Goal: Transaction & Acquisition: Purchase product/service

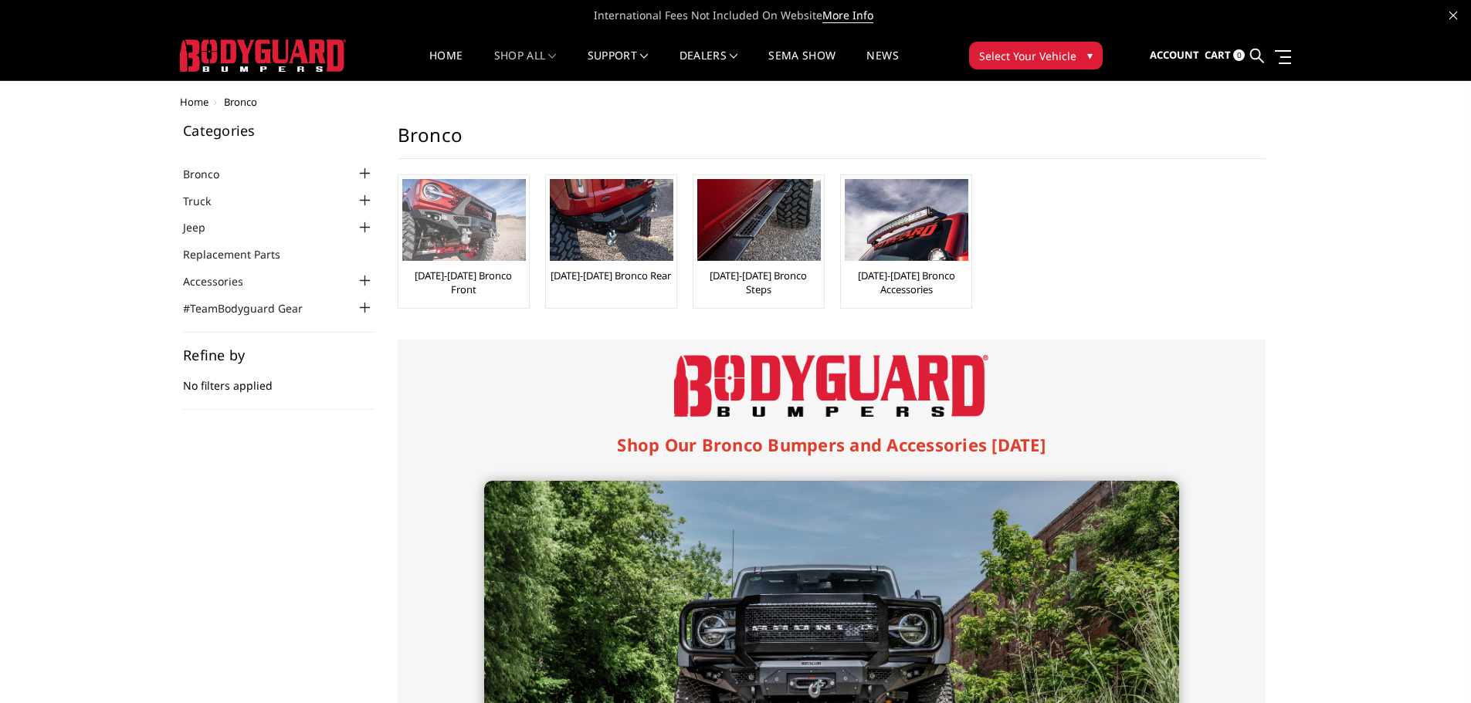
click at [474, 245] on img at bounding box center [464, 220] width 124 height 82
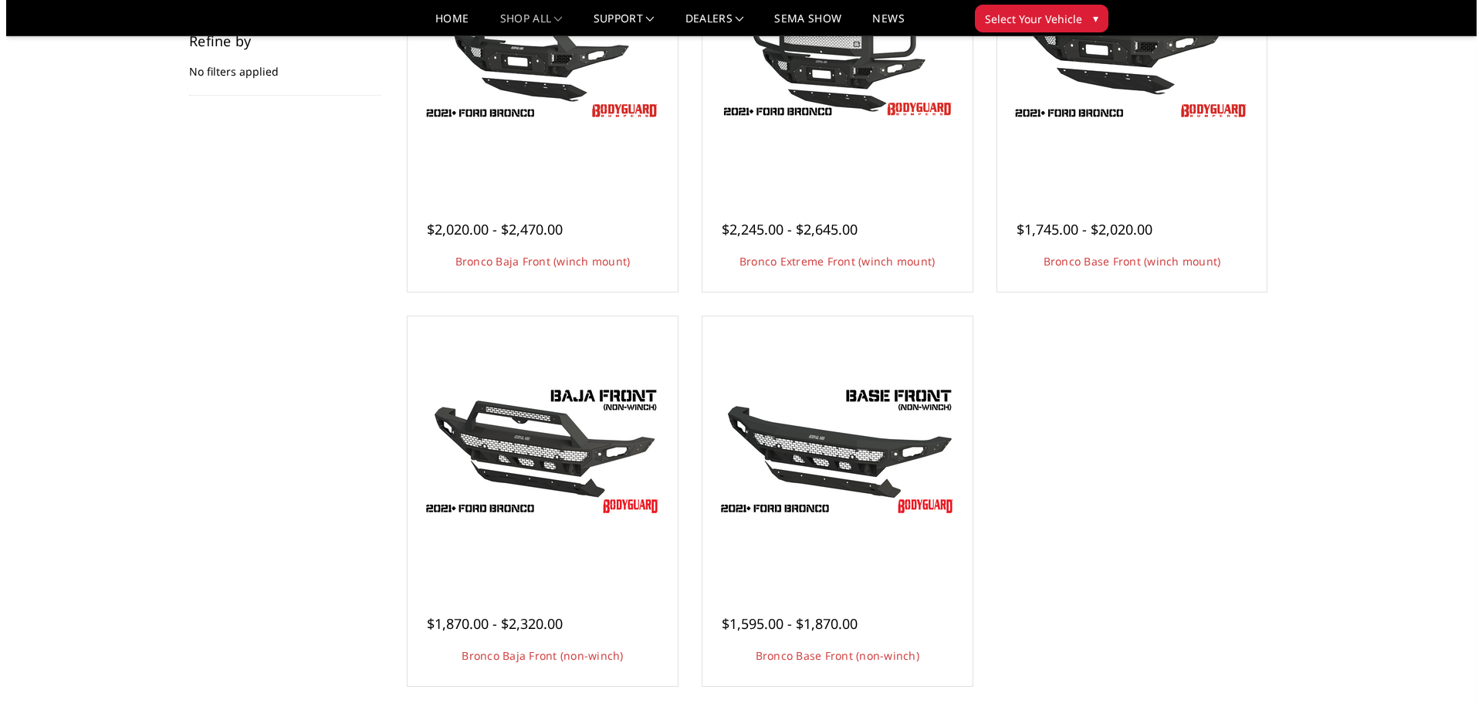
scroll to position [386, 0]
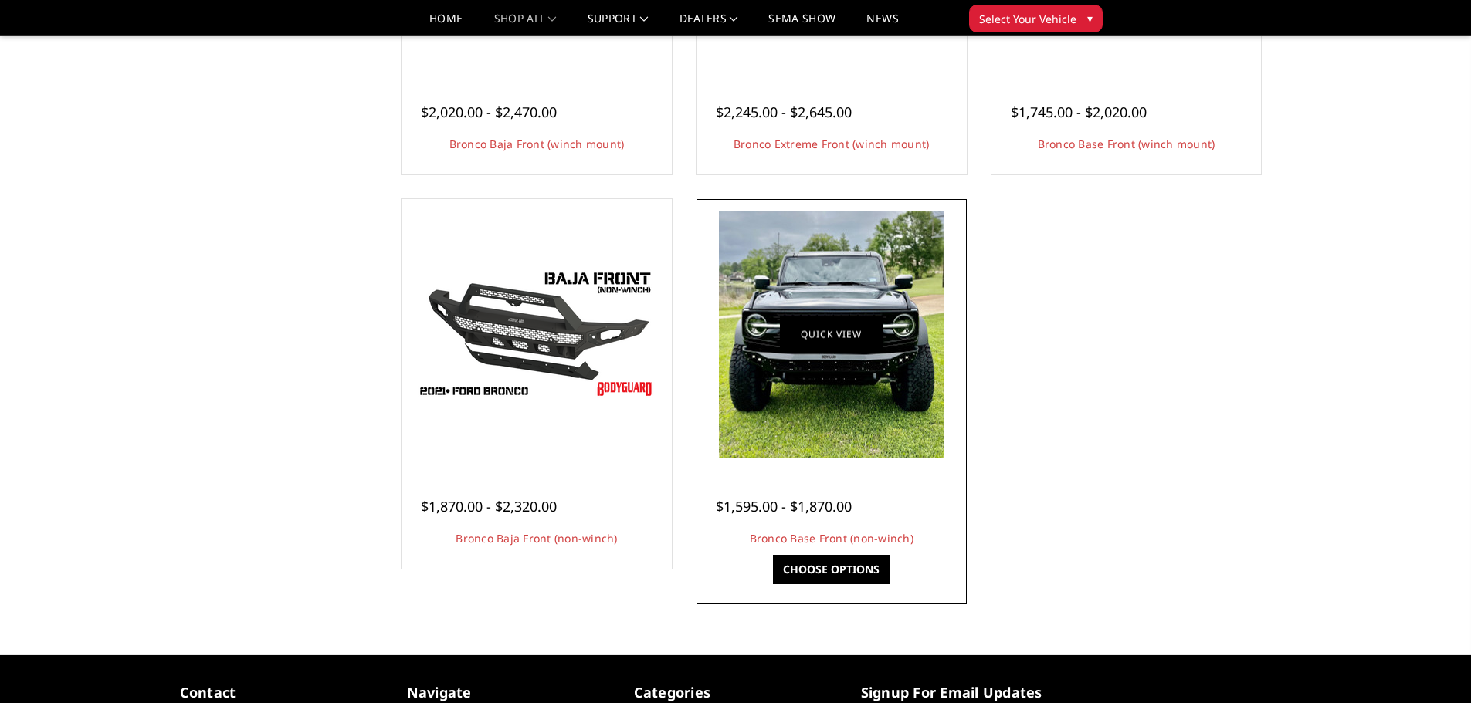
click at [811, 343] on link "Quick view" at bounding box center [831, 334] width 103 height 36
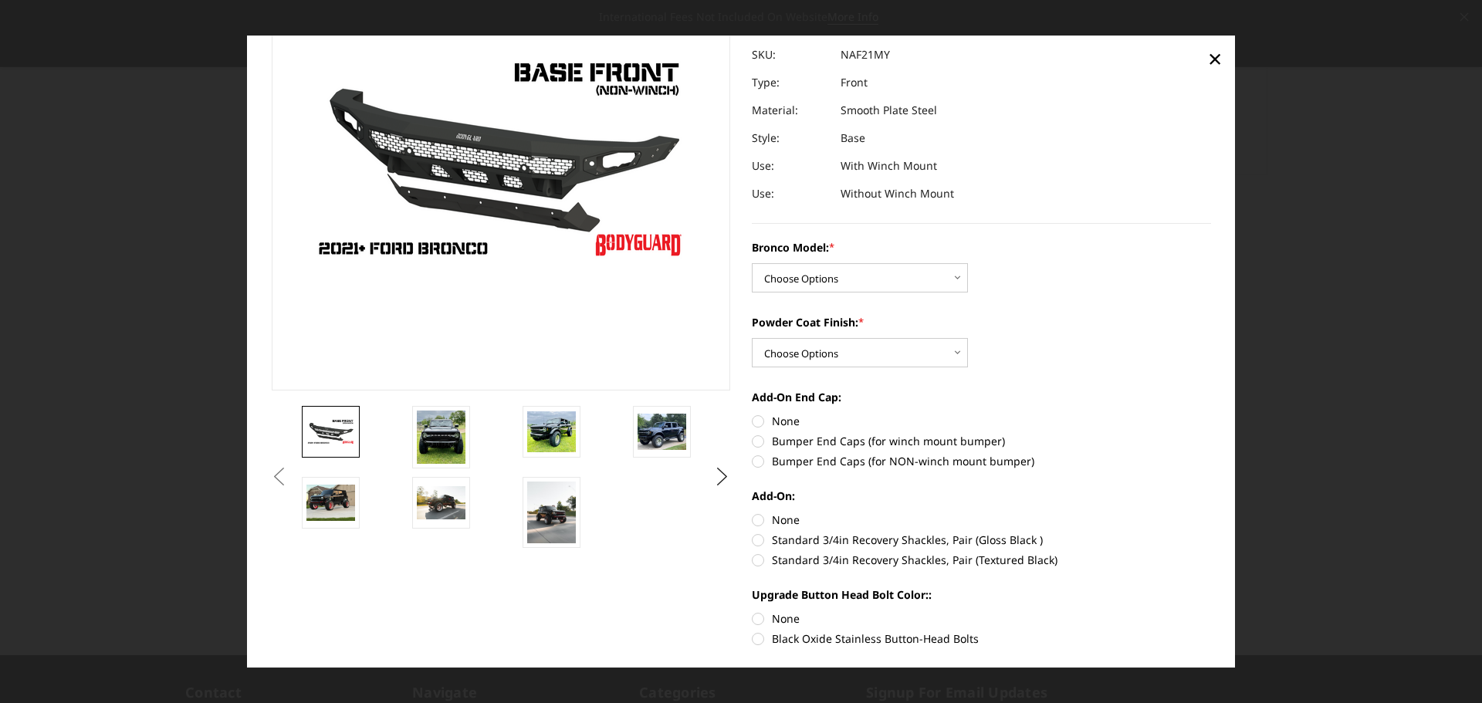
scroll to position [154, 0]
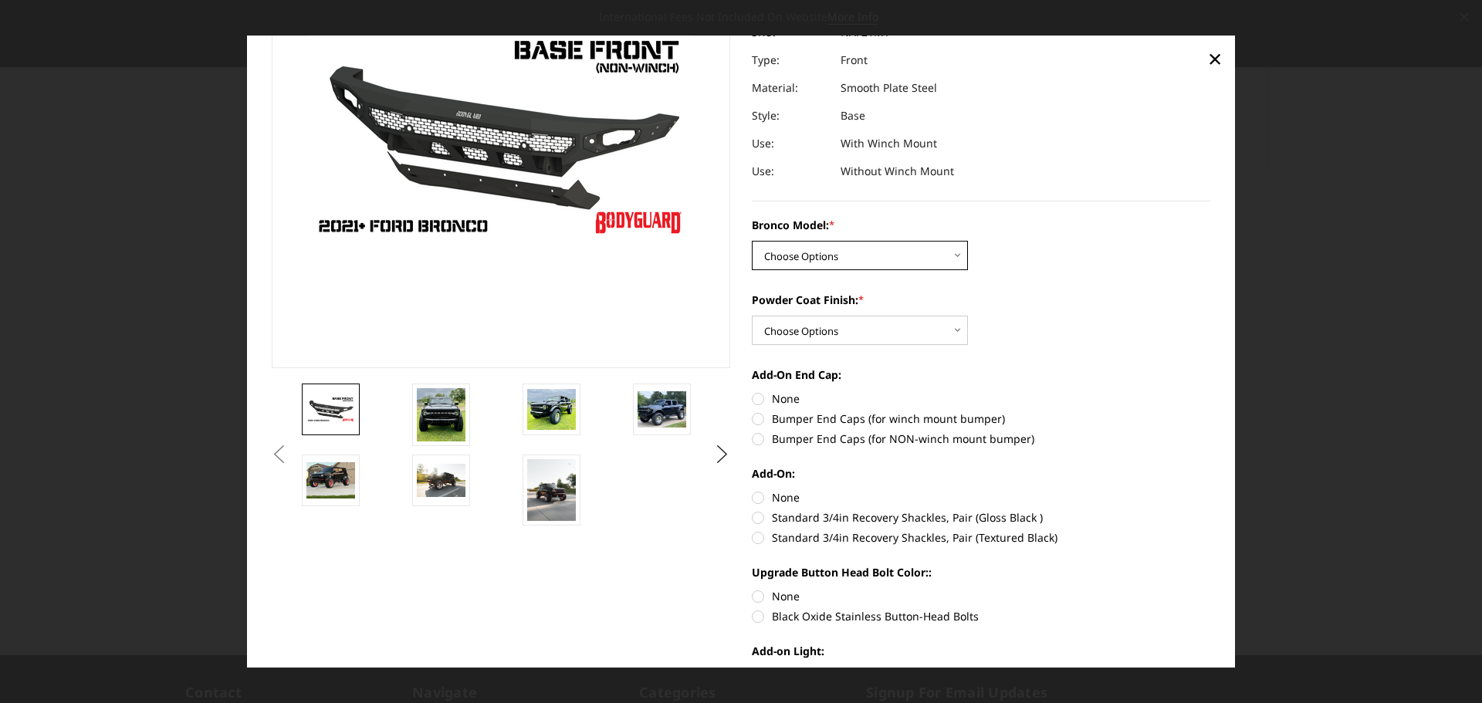
click at [946, 263] on select "Choose Options Base/Badlands/Wildtrak/etc. Raptor" at bounding box center [860, 255] width 216 height 29
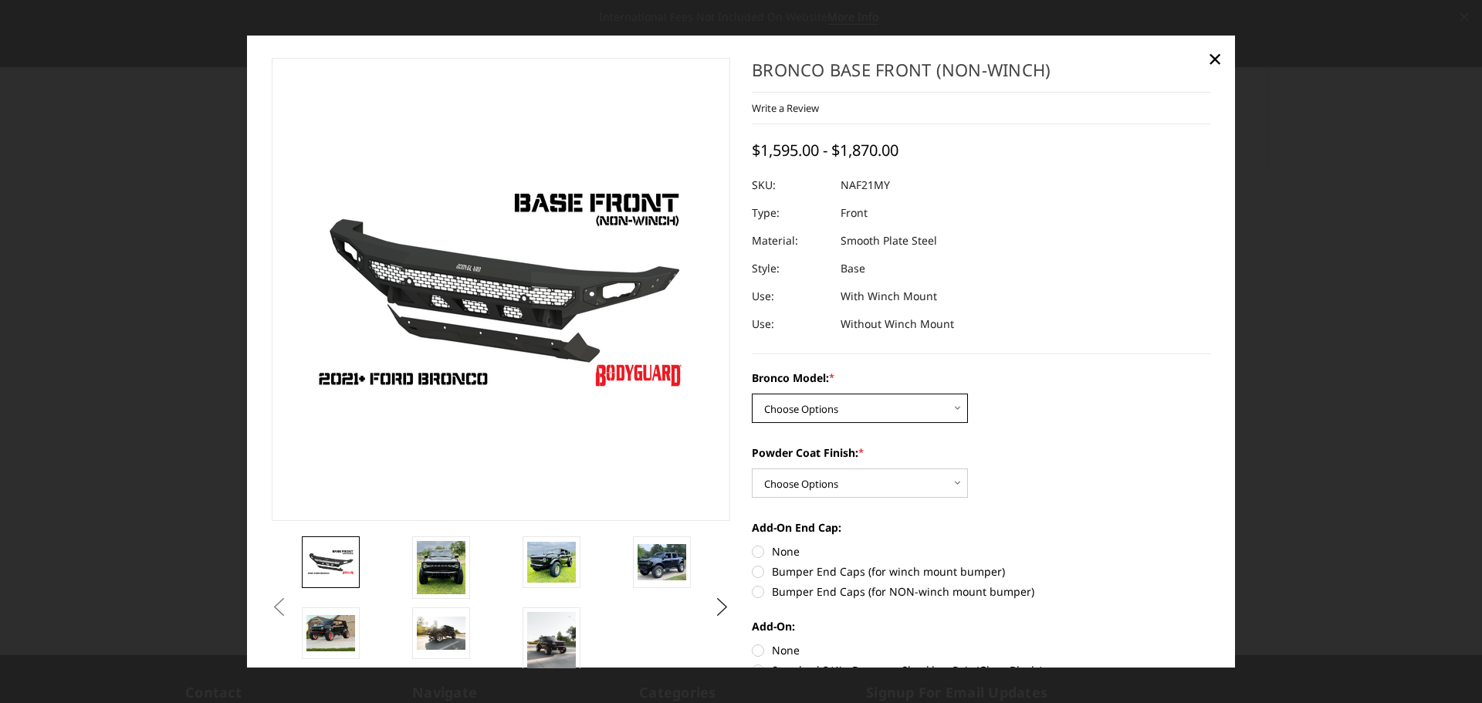
scroll to position [0, 0]
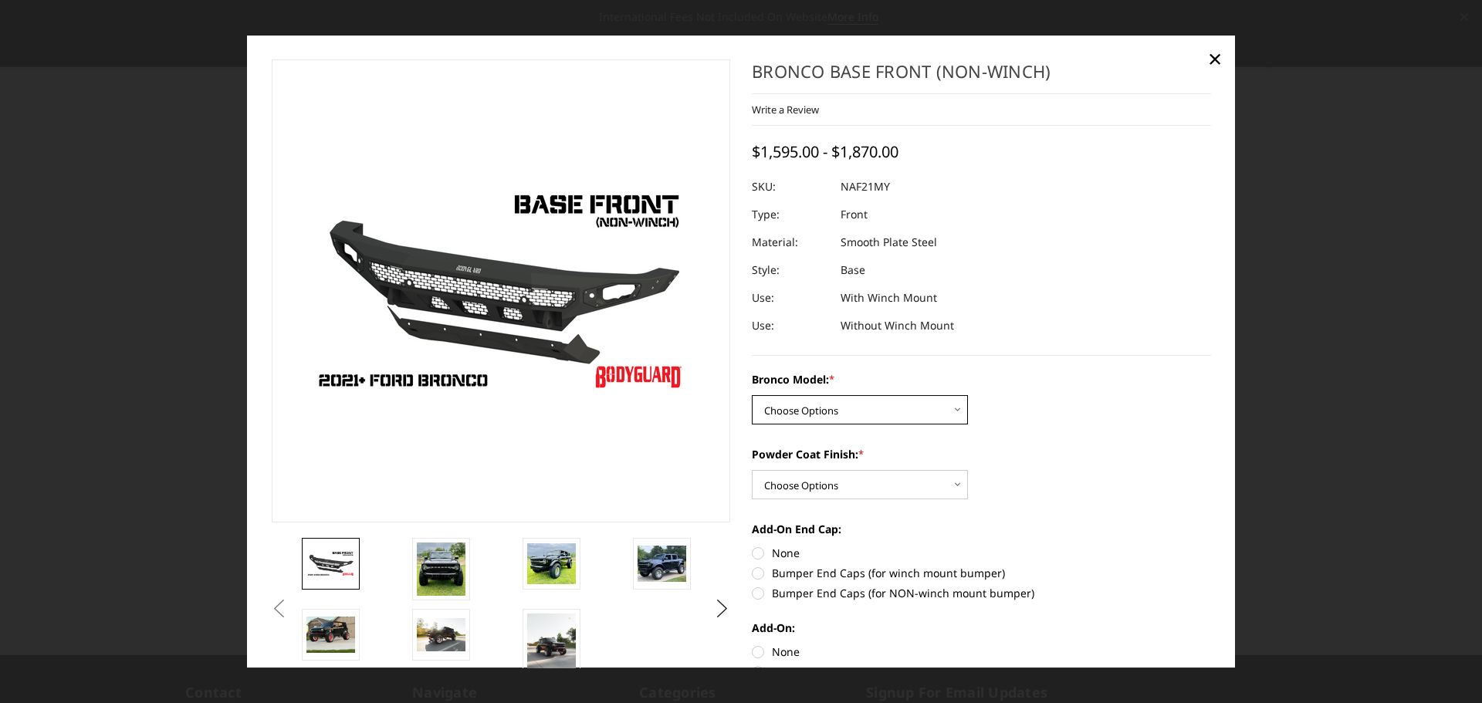
click at [950, 408] on select "Choose Options Base/Badlands/Wildtrak/etc. Raptor" at bounding box center [860, 409] width 216 height 29
select select "4028"
click at [752, 395] on select "Choose Options Base/Badlands/Wildtrak/etc. Raptor" at bounding box center [860, 409] width 216 height 29
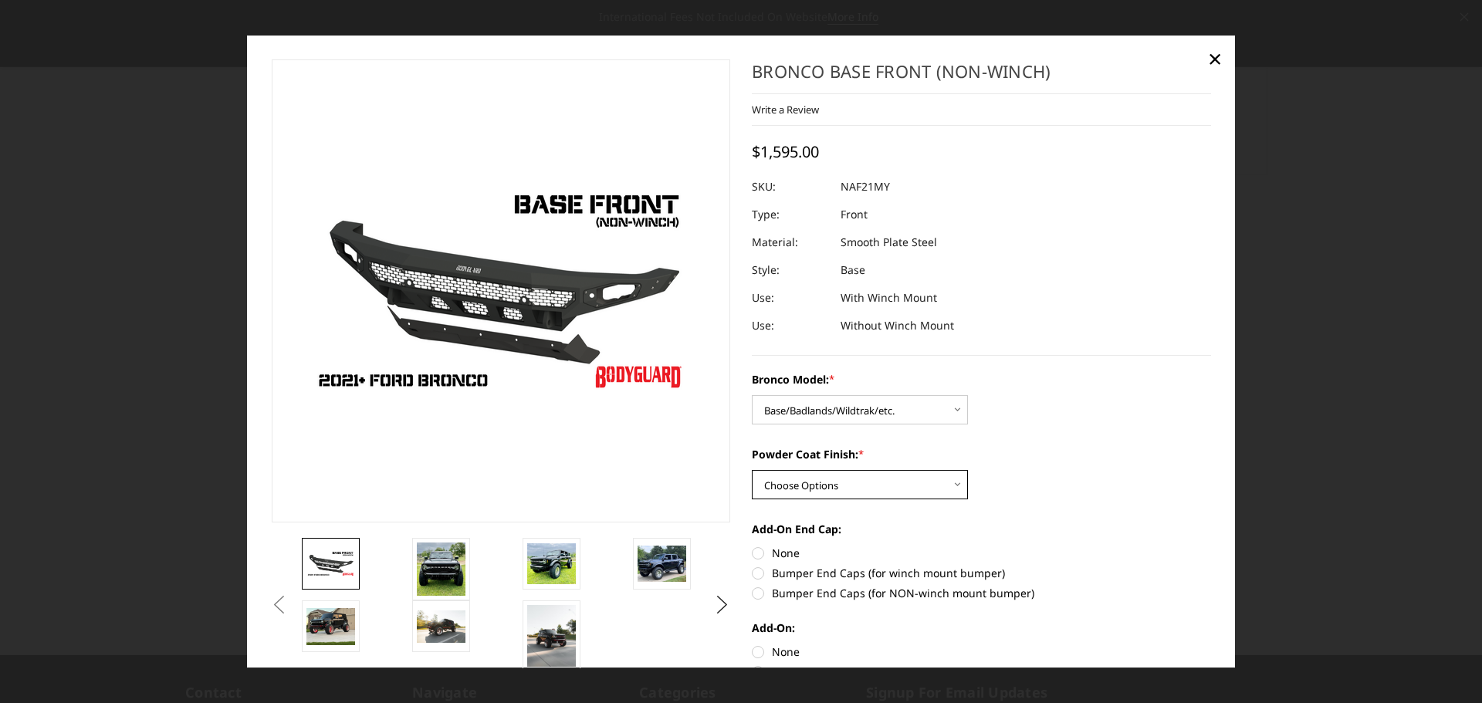
click at [949, 481] on select "Choose Options Bare Metal Textured Black Powder Coat" at bounding box center [860, 484] width 216 height 29
select select "4030"
click at [752, 470] on select "Choose Options Bare Metal Textured Black Powder Coat" at bounding box center [860, 484] width 216 height 29
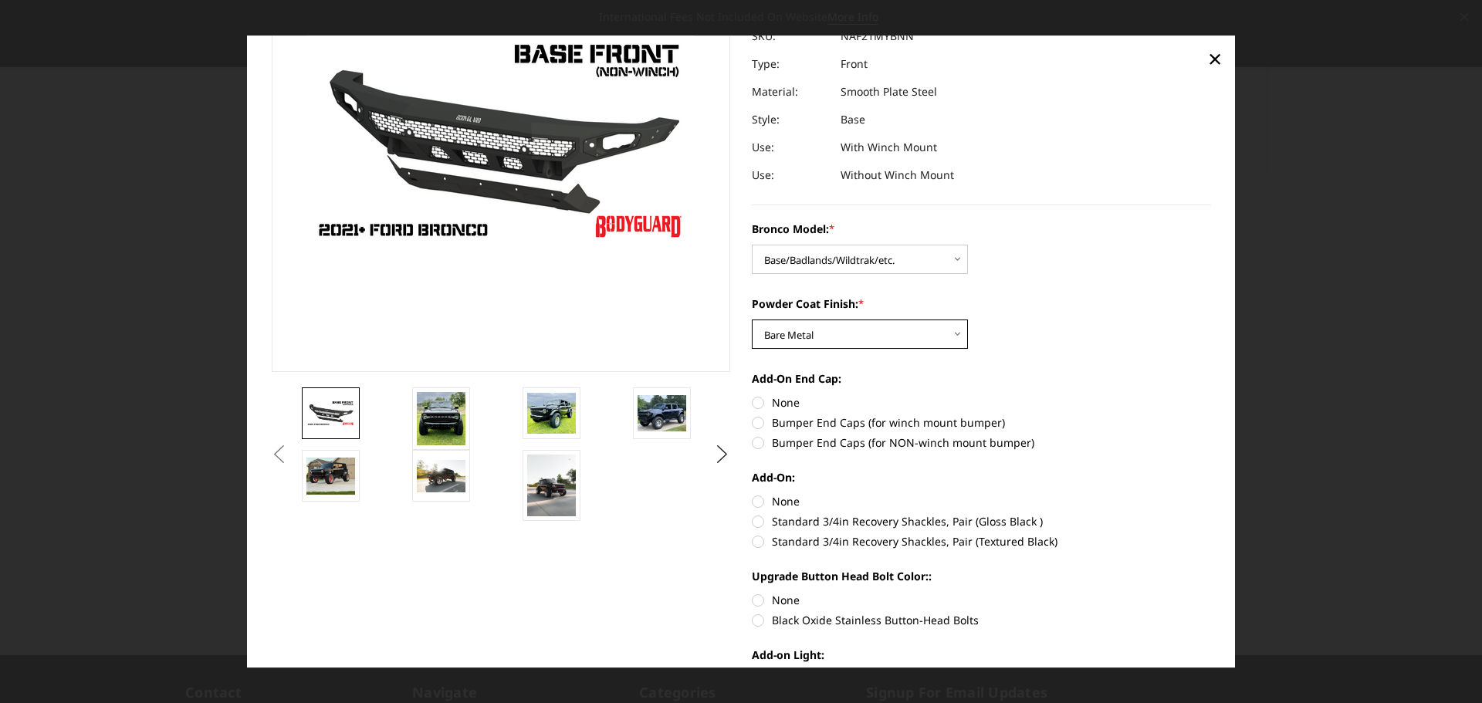
scroll to position [154, 0]
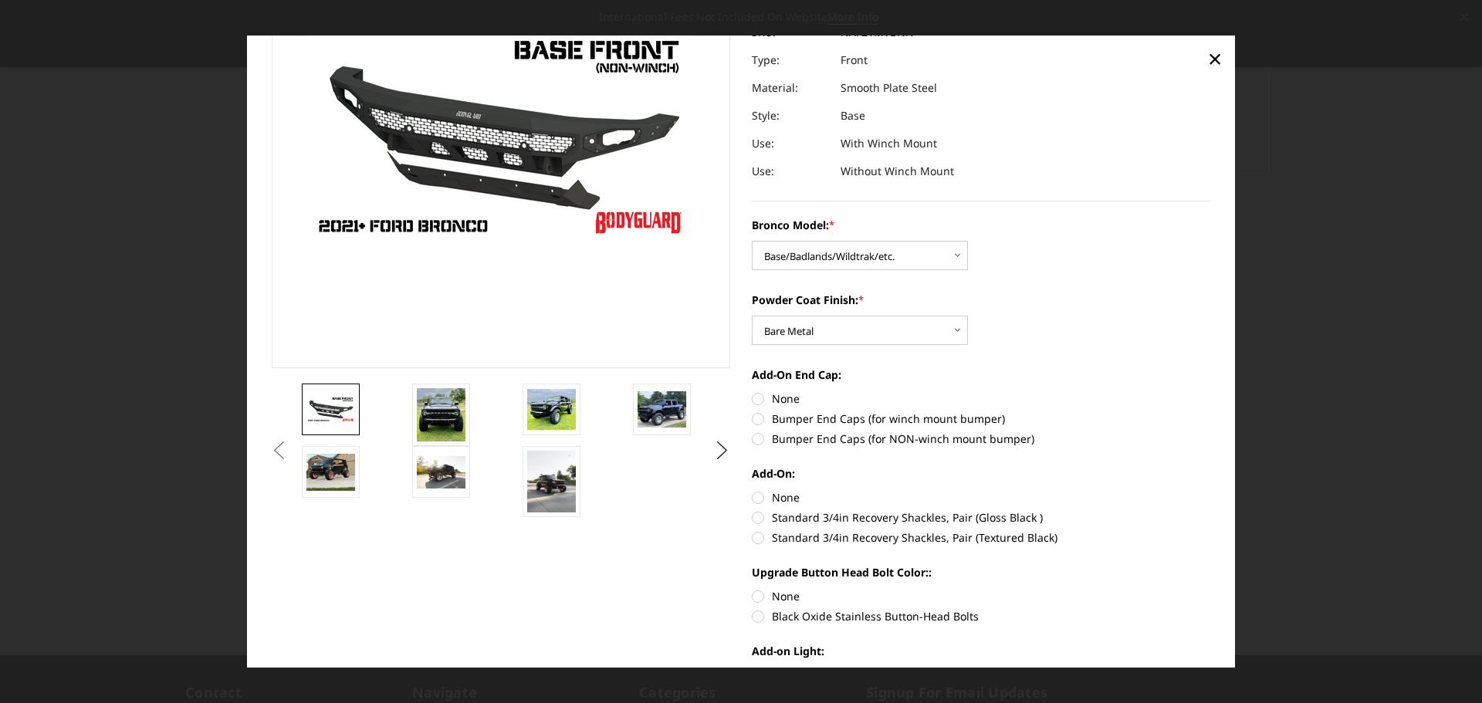
click at [753, 395] on label "None" at bounding box center [981, 399] width 459 height 16
click at [753, 391] on input "None" at bounding box center [752, 391] width 1 height 1
radio input "true"
click at [753, 497] on label "None" at bounding box center [981, 497] width 459 height 16
click at [753, 490] on input "None" at bounding box center [752, 489] width 1 height 1
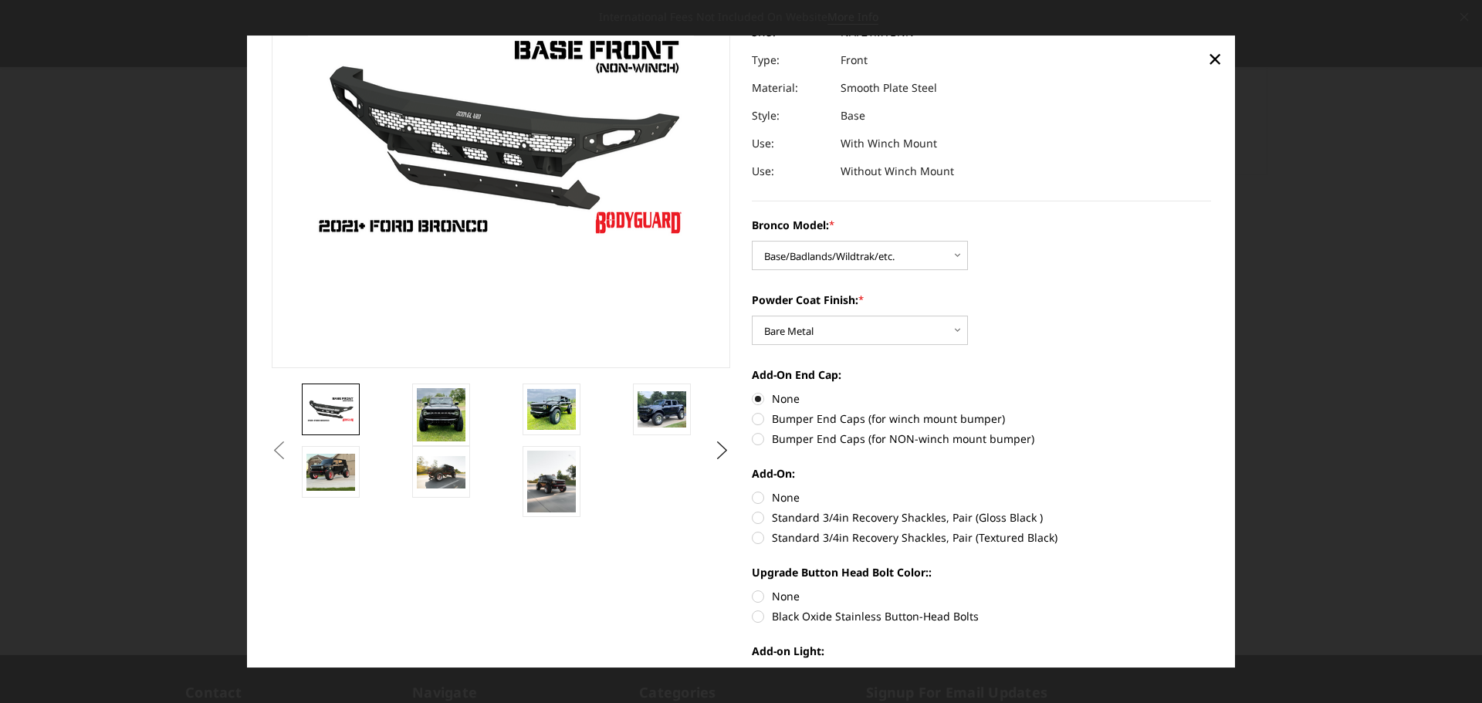
radio input "true"
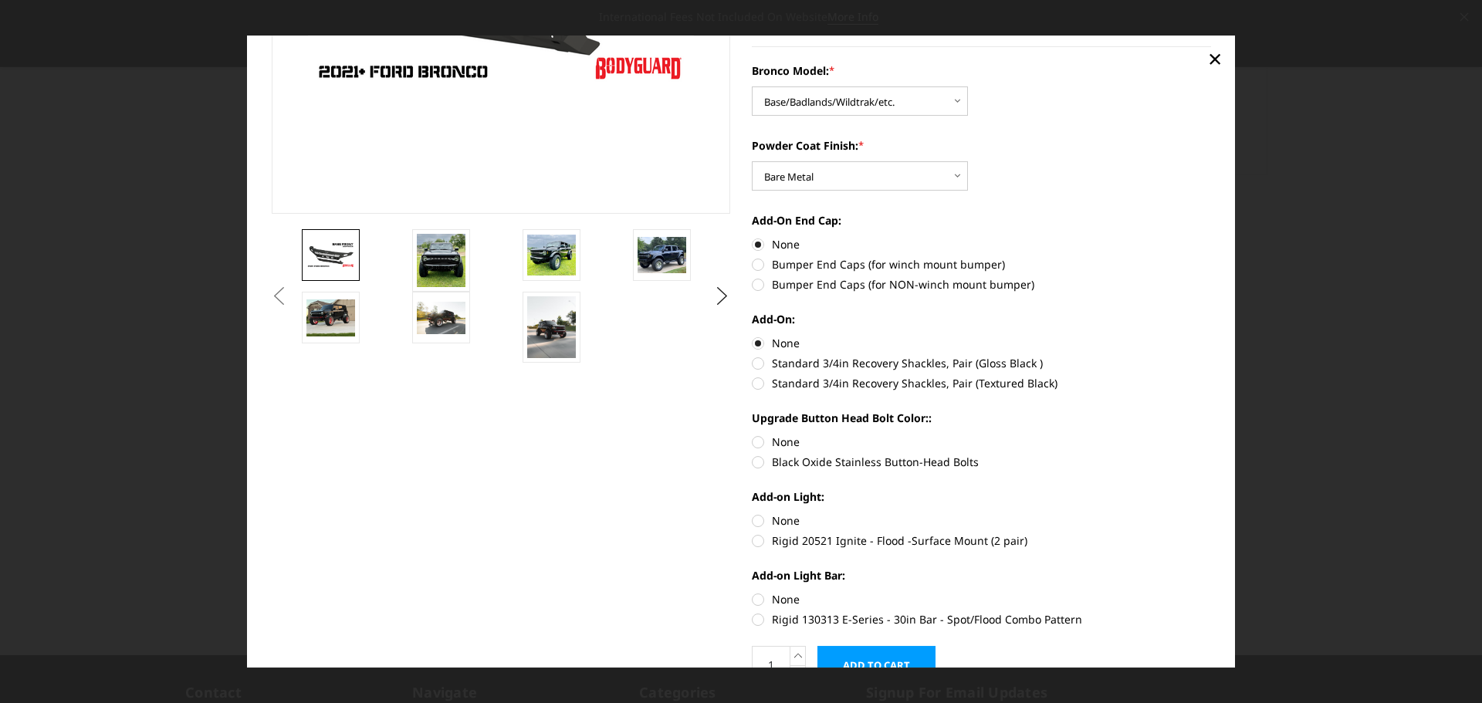
click at [754, 440] on label "None" at bounding box center [981, 442] width 459 height 16
click at [753, 435] on input "None" at bounding box center [752, 434] width 1 height 1
radio input "true"
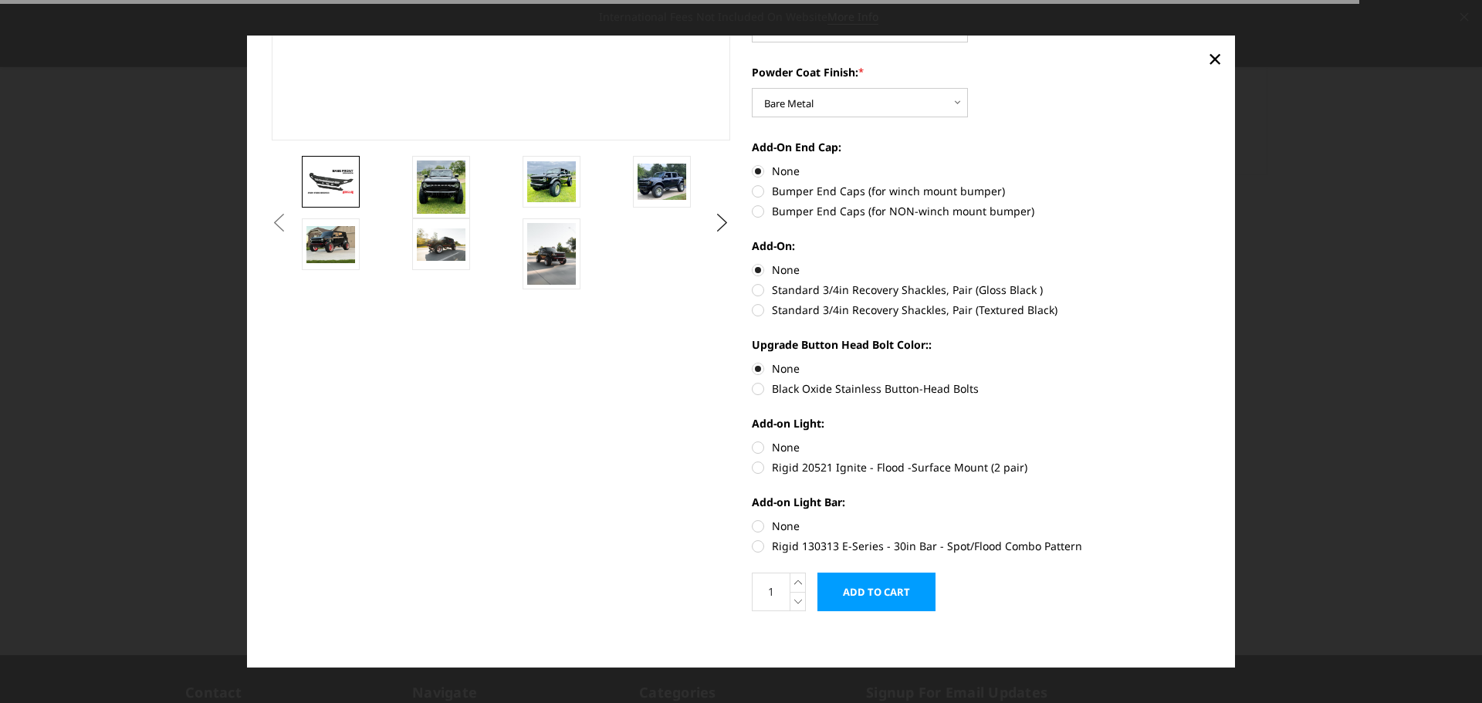
scroll to position [388, 0]
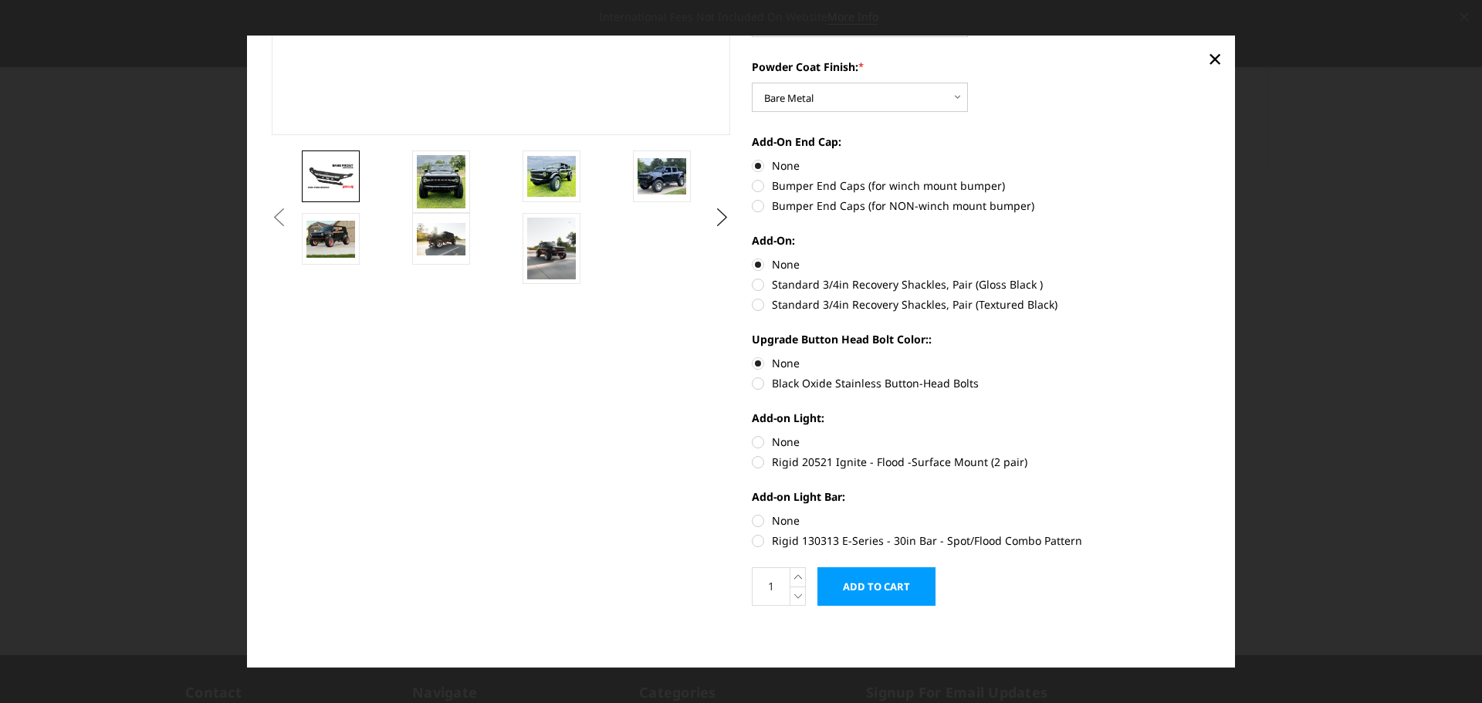
click at [752, 443] on label "None" at bounding box center [981, 442] width 459 height 16
click at [752, 435] on input "None" at bounding box center [752, 434] width 1 height 1
radio input "true"
click at [752, 519] on label "None" at bounding box center [981, 521] width 459 height 16
click at [752, 513] on input "None" at bounding box center [752, 513] width 1 height 1
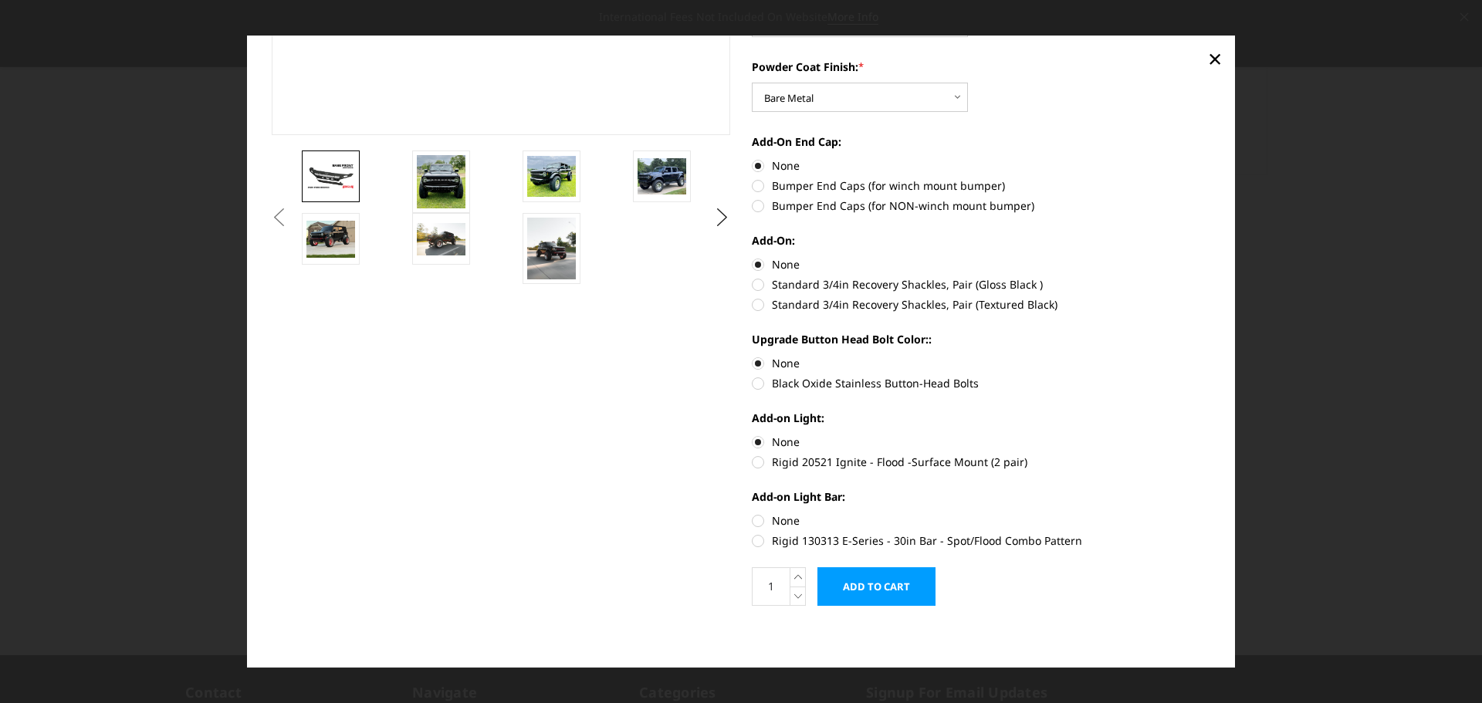
radio input "true"
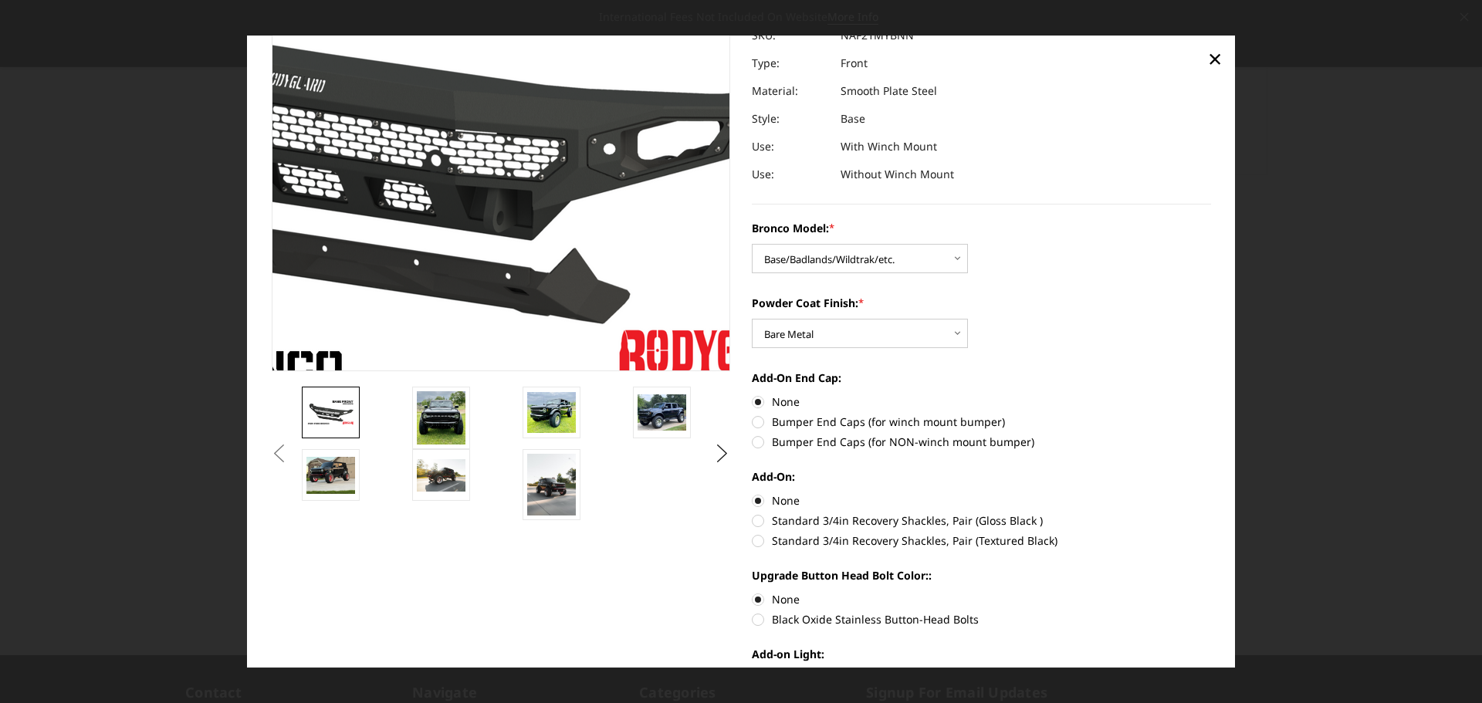
scroll to position [154, 0]
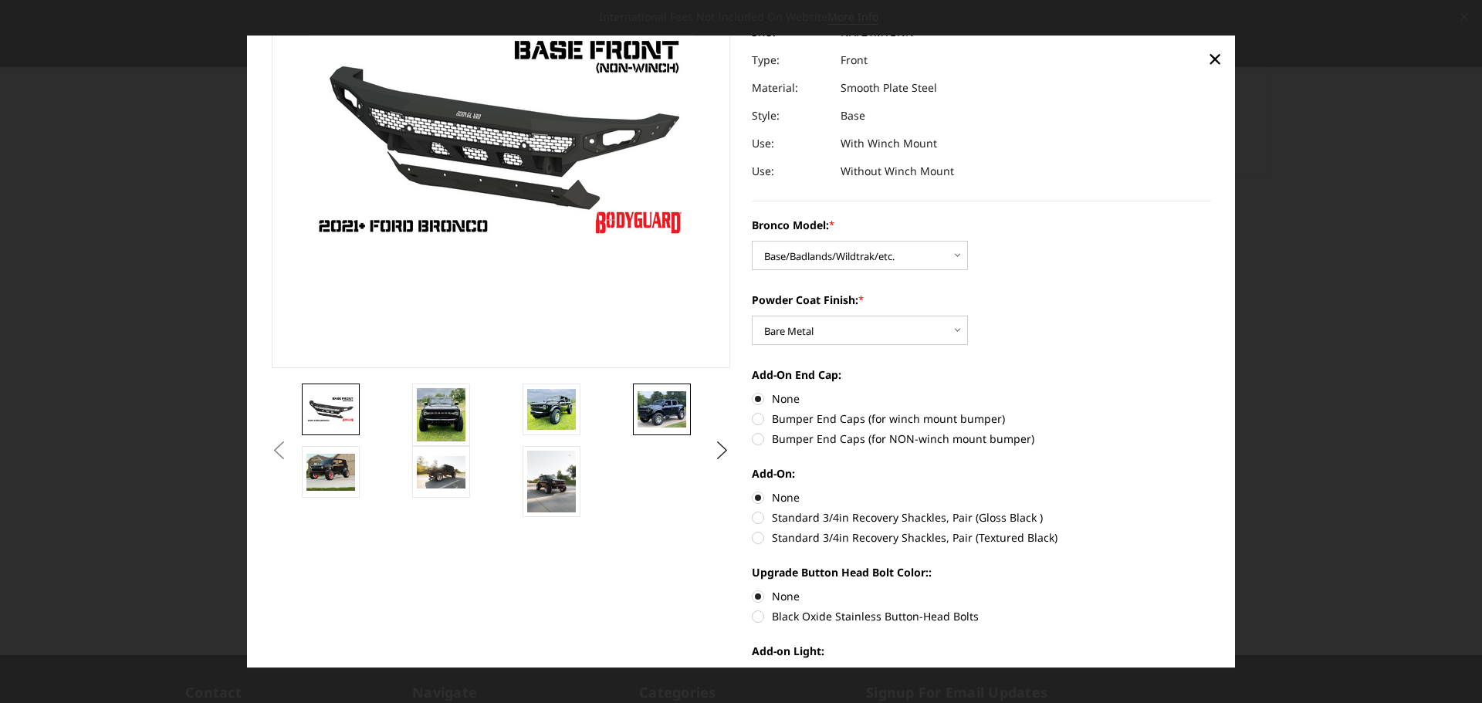
click at [673, 414] on img at bounding box center [662, 409] width 49 height 36
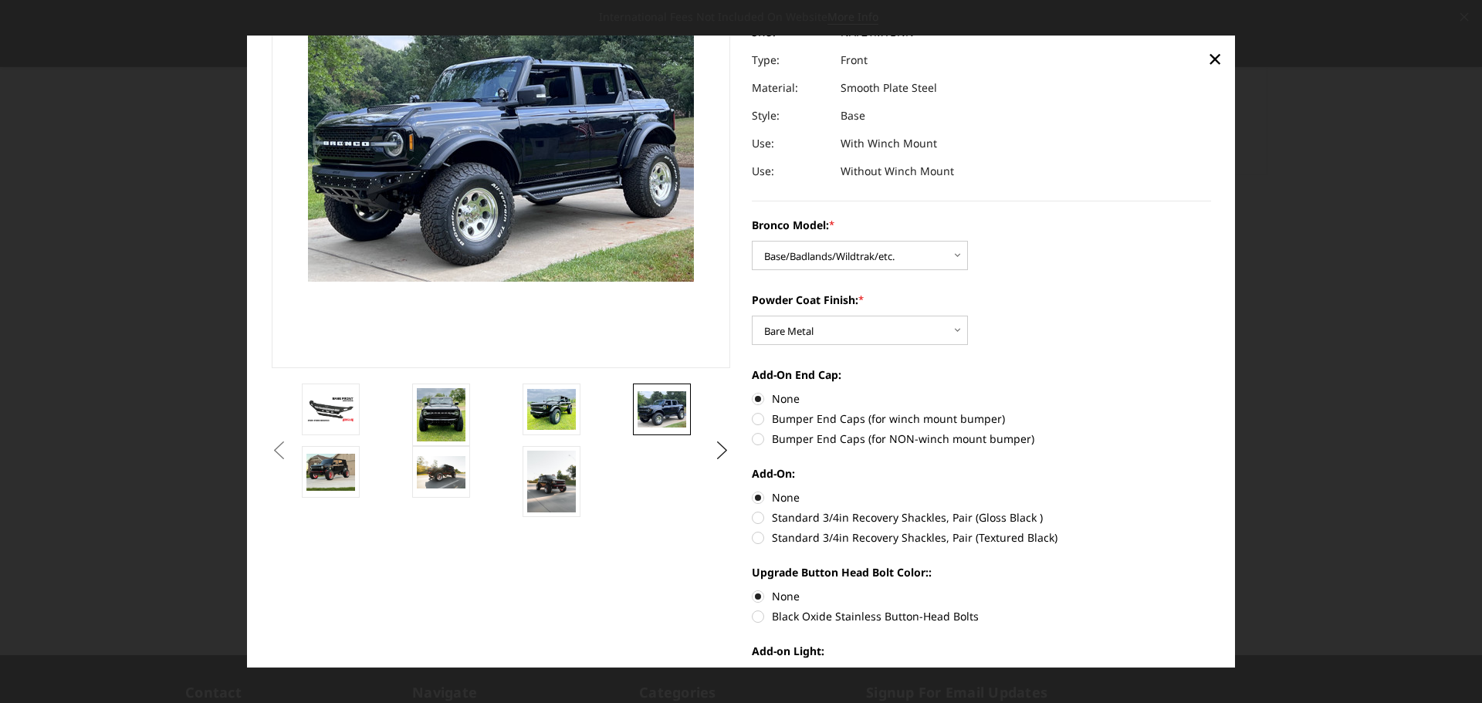
scroll to position [118, 0]
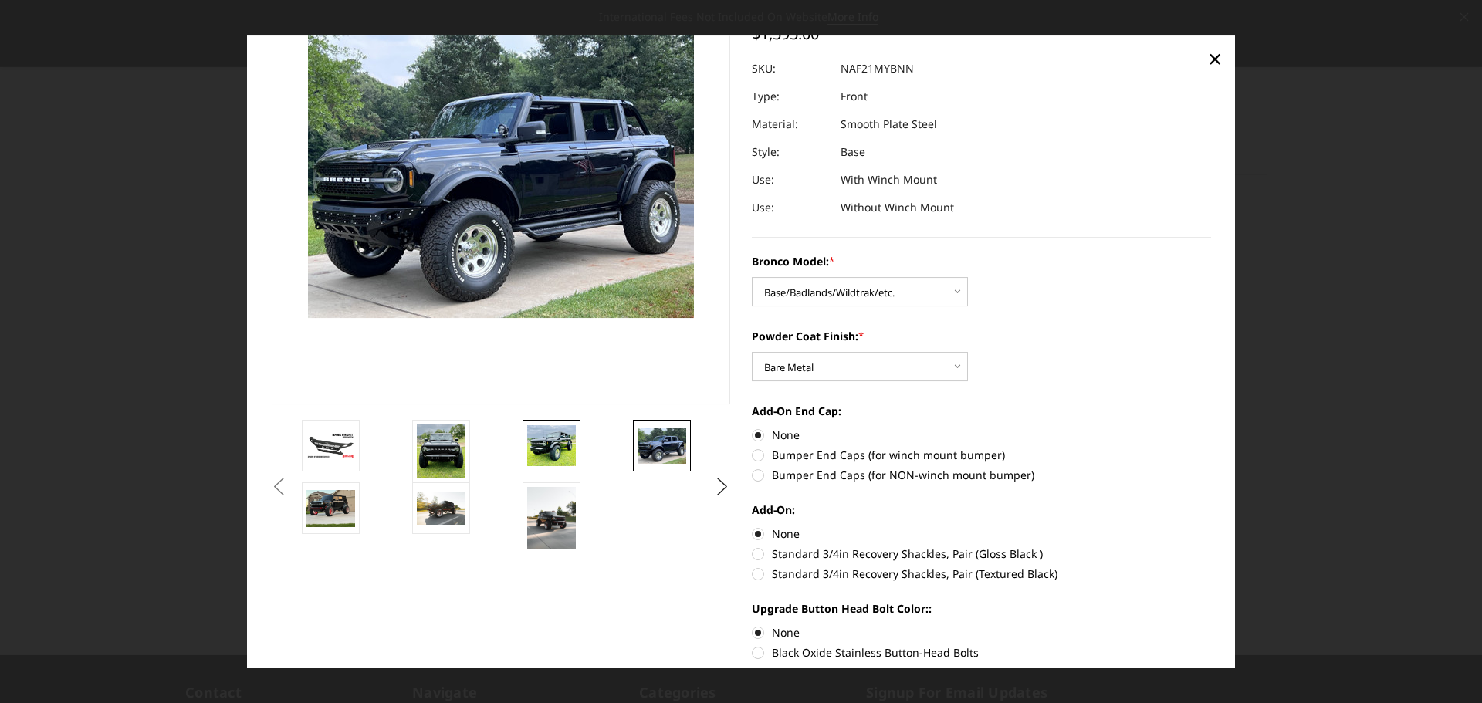
click at [554, 437] on img at bounding box center [551, 446] width 49 height 42
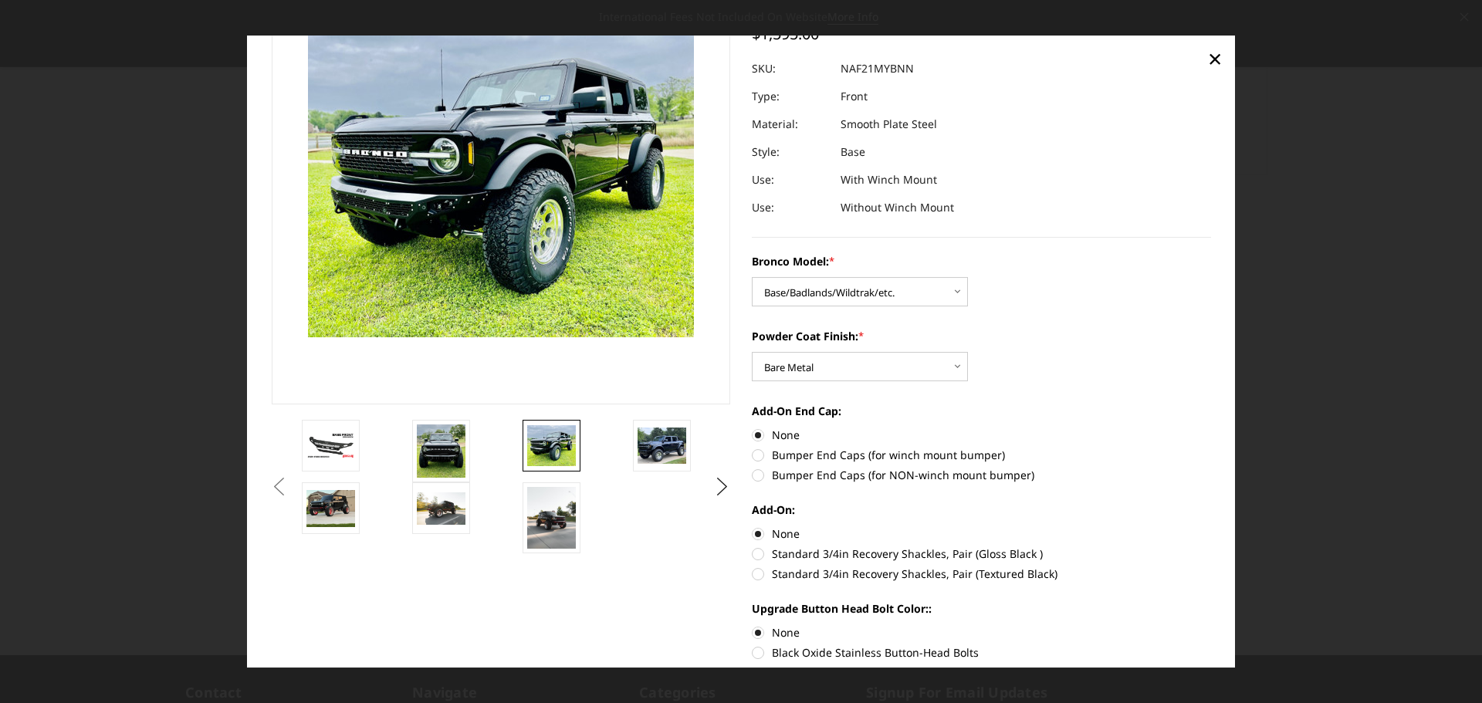
scroll to position [99, 0]
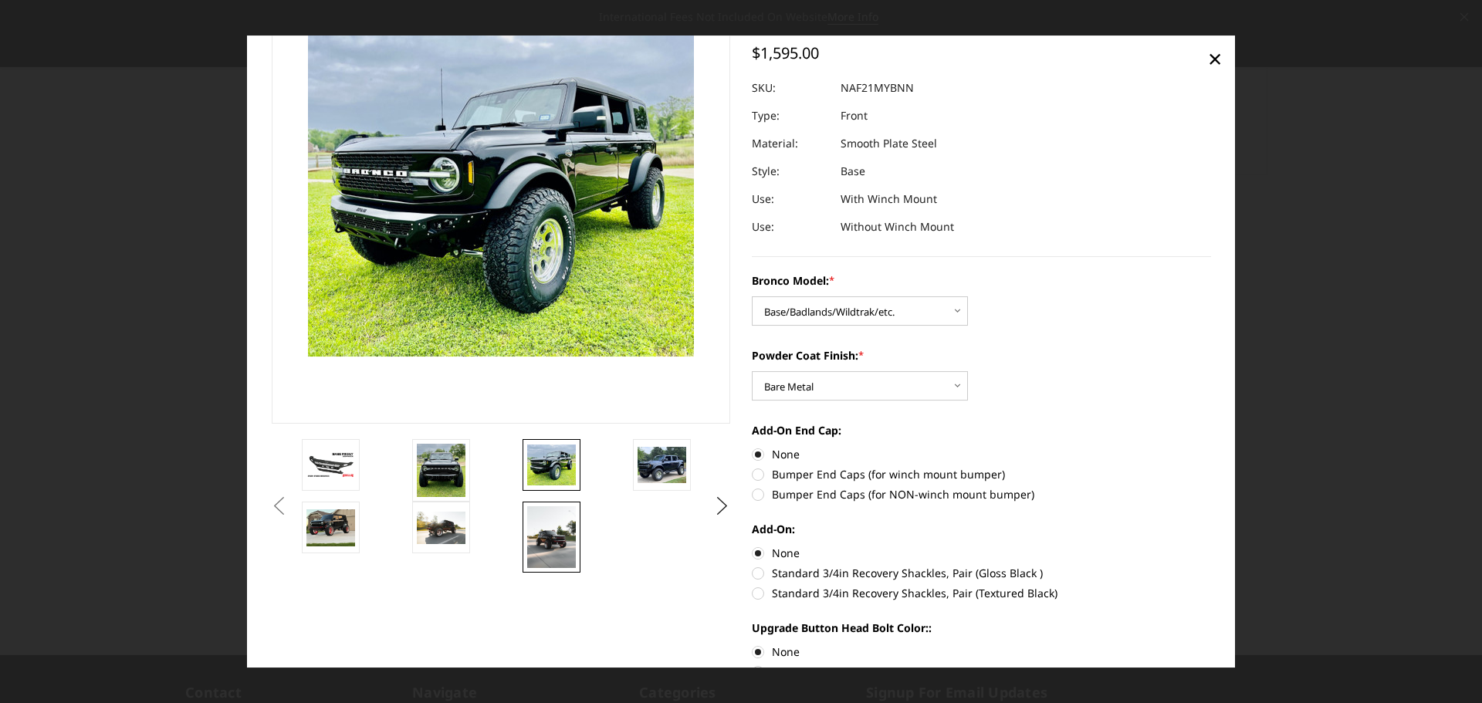
click at [554, 540] on img at bounding box center [551, 537] width 49 height 62
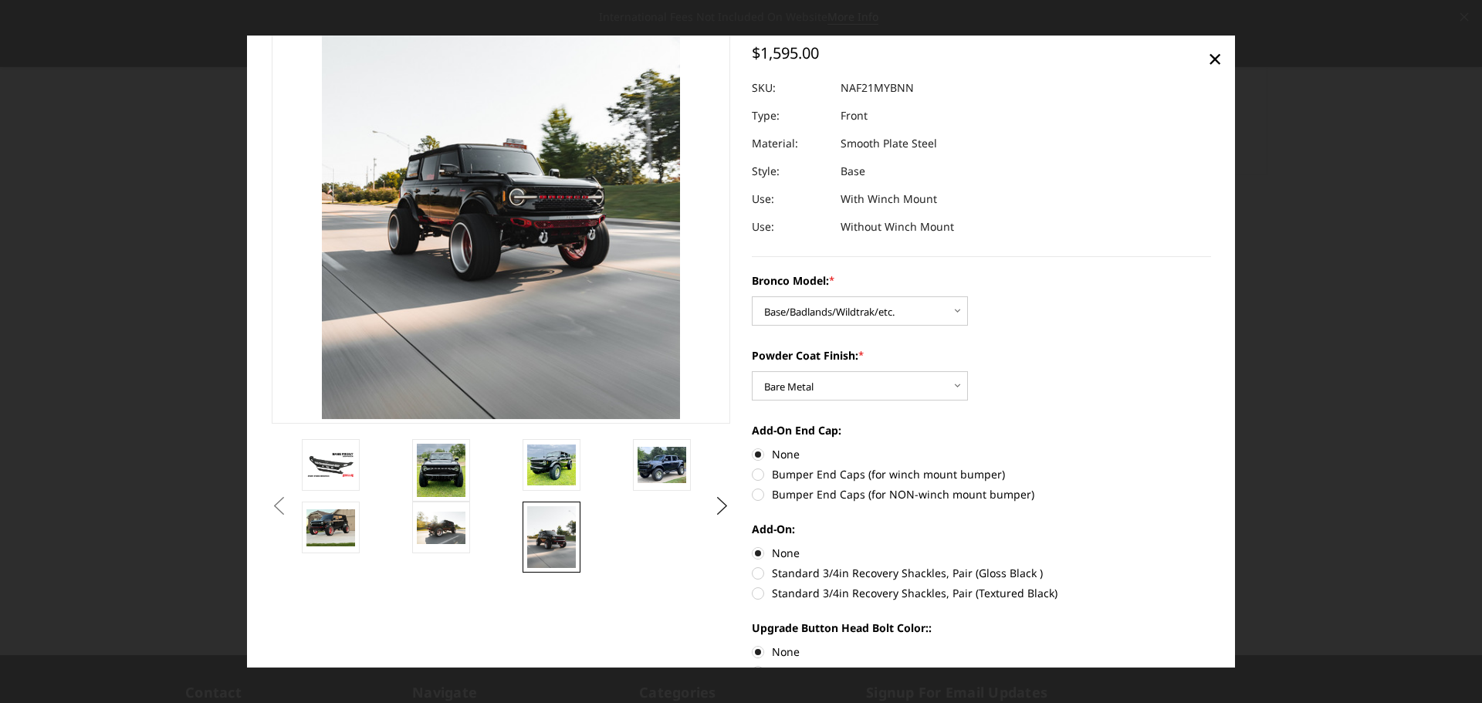
scroll to position [36, 0]
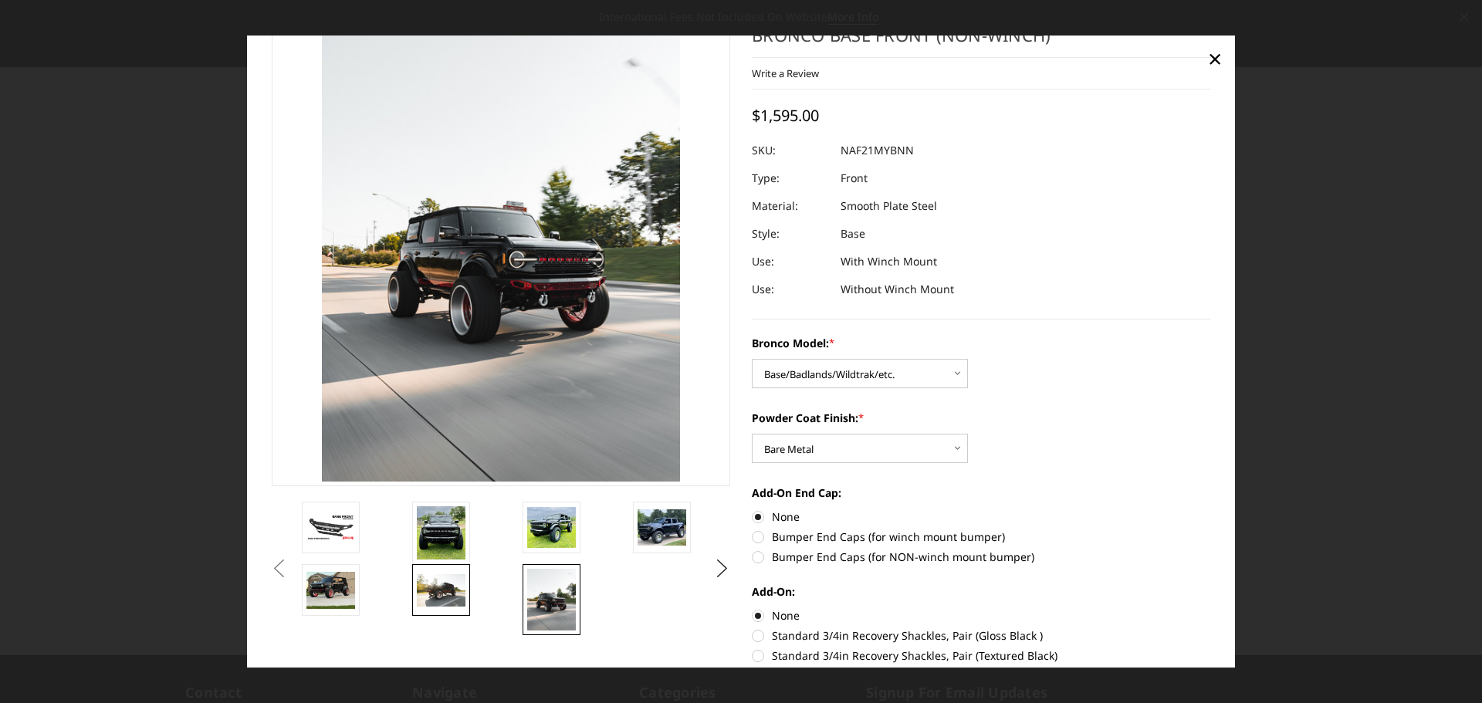
click at [448, 573] on link at bounding box center [441, 590] width 58 height 52
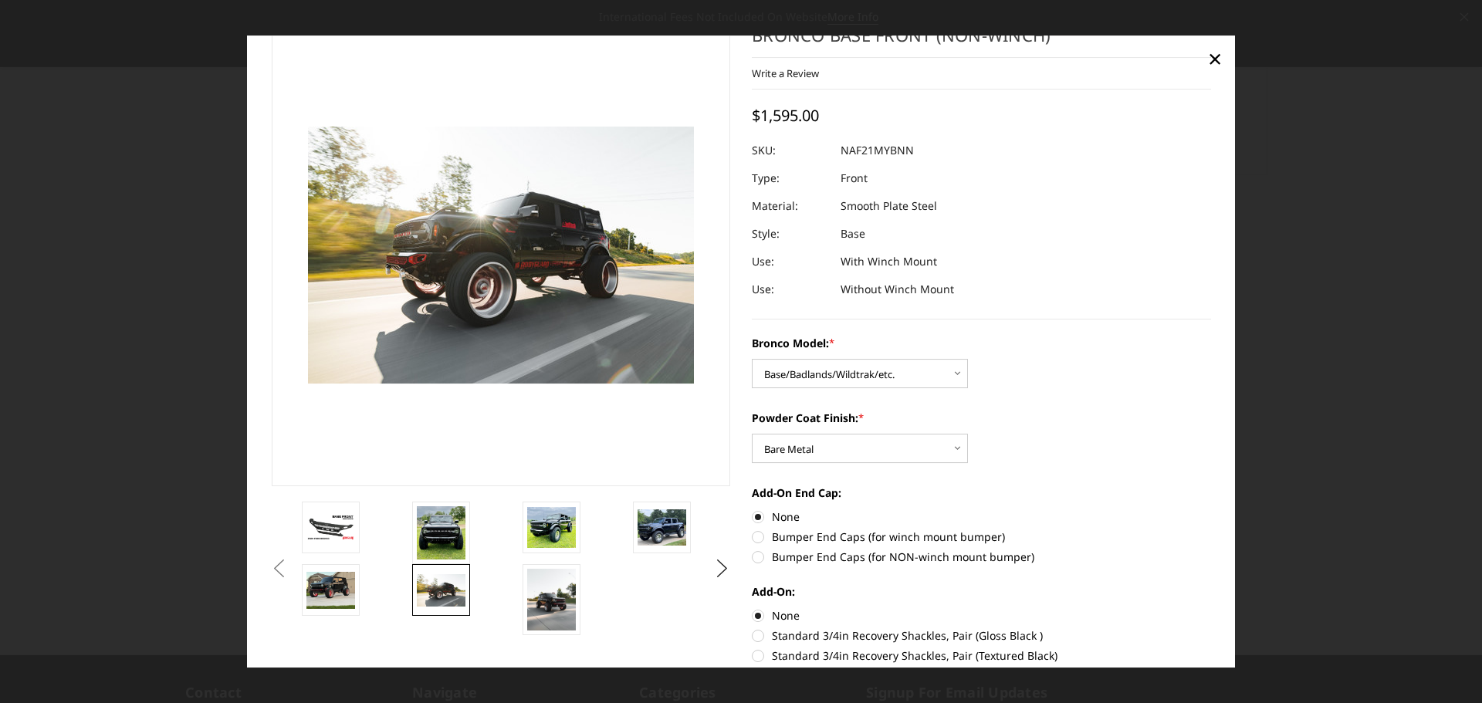
scroll to position [134, 0]
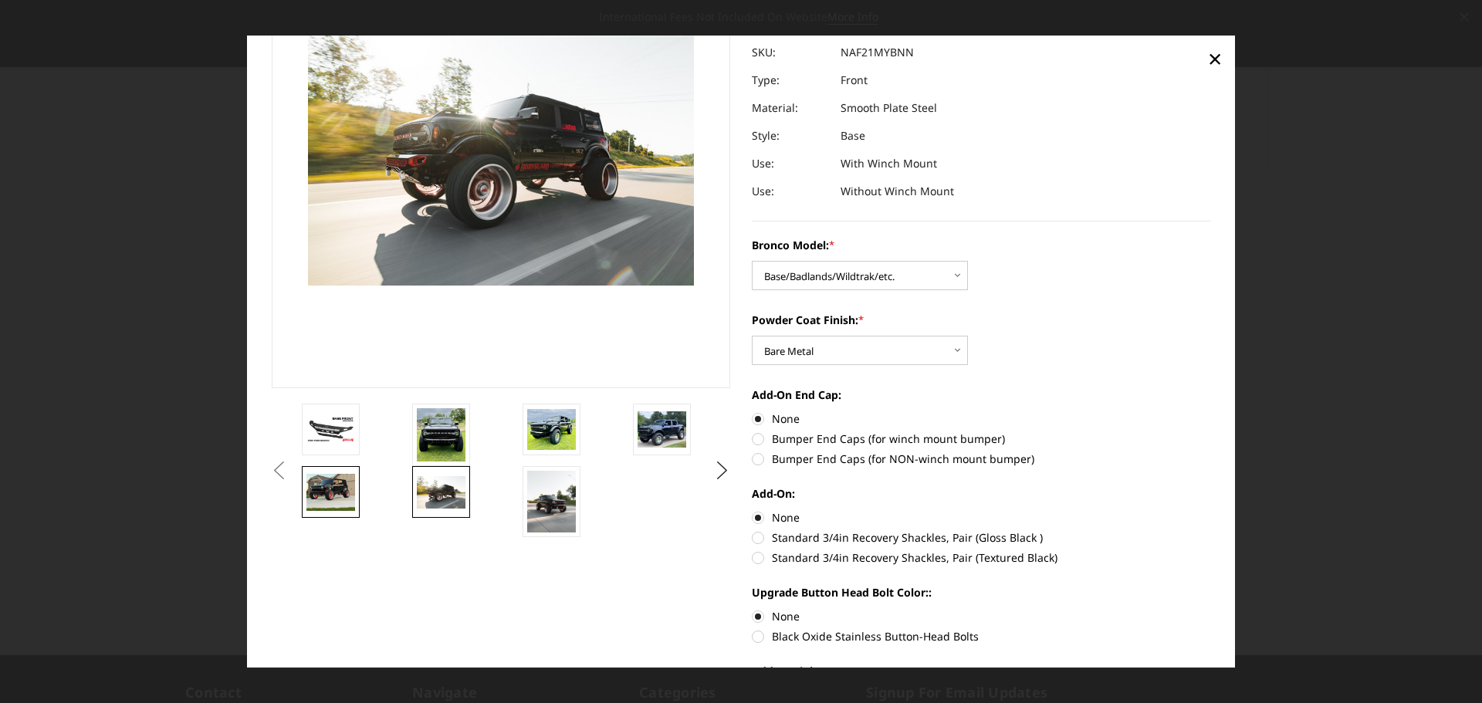
click at [331, 504] on img at bounding box center [330, 492] width 49 height 36
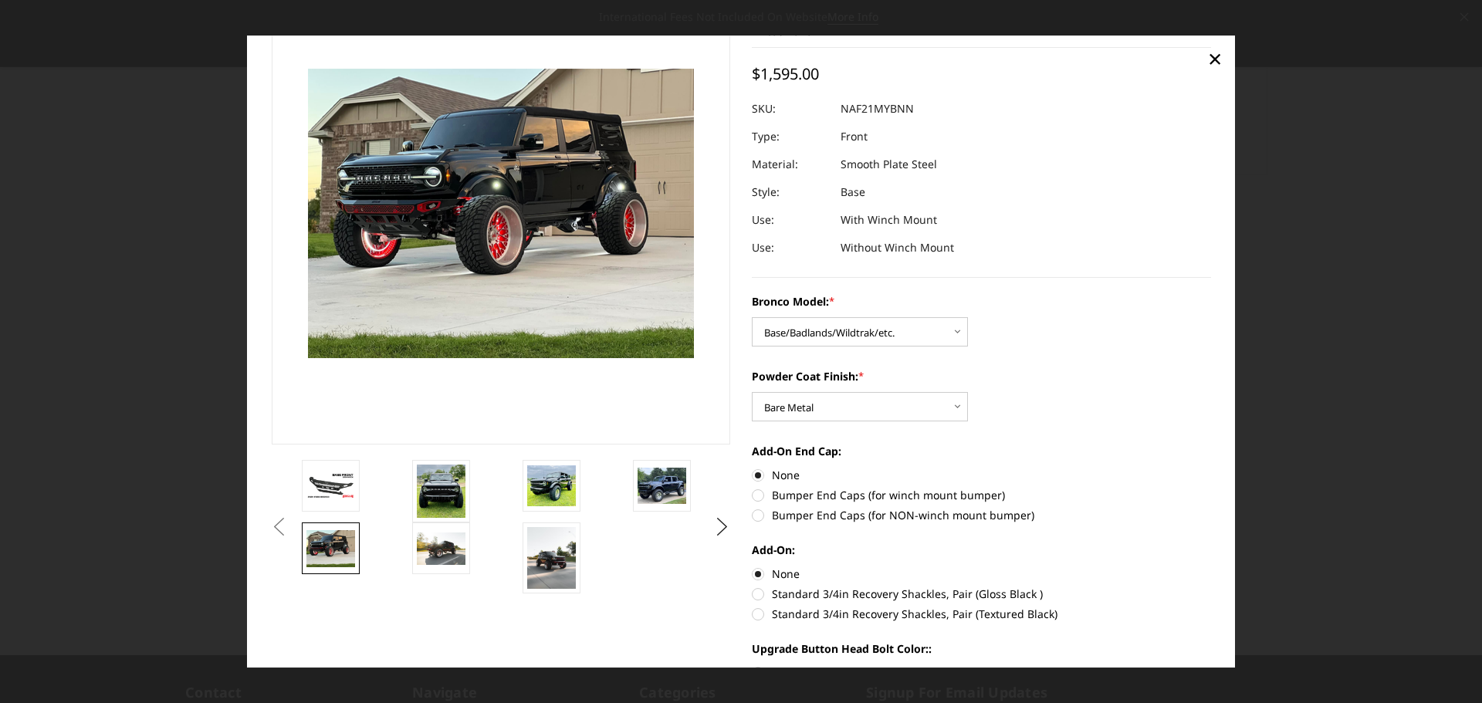
scroll to position [41, 0]
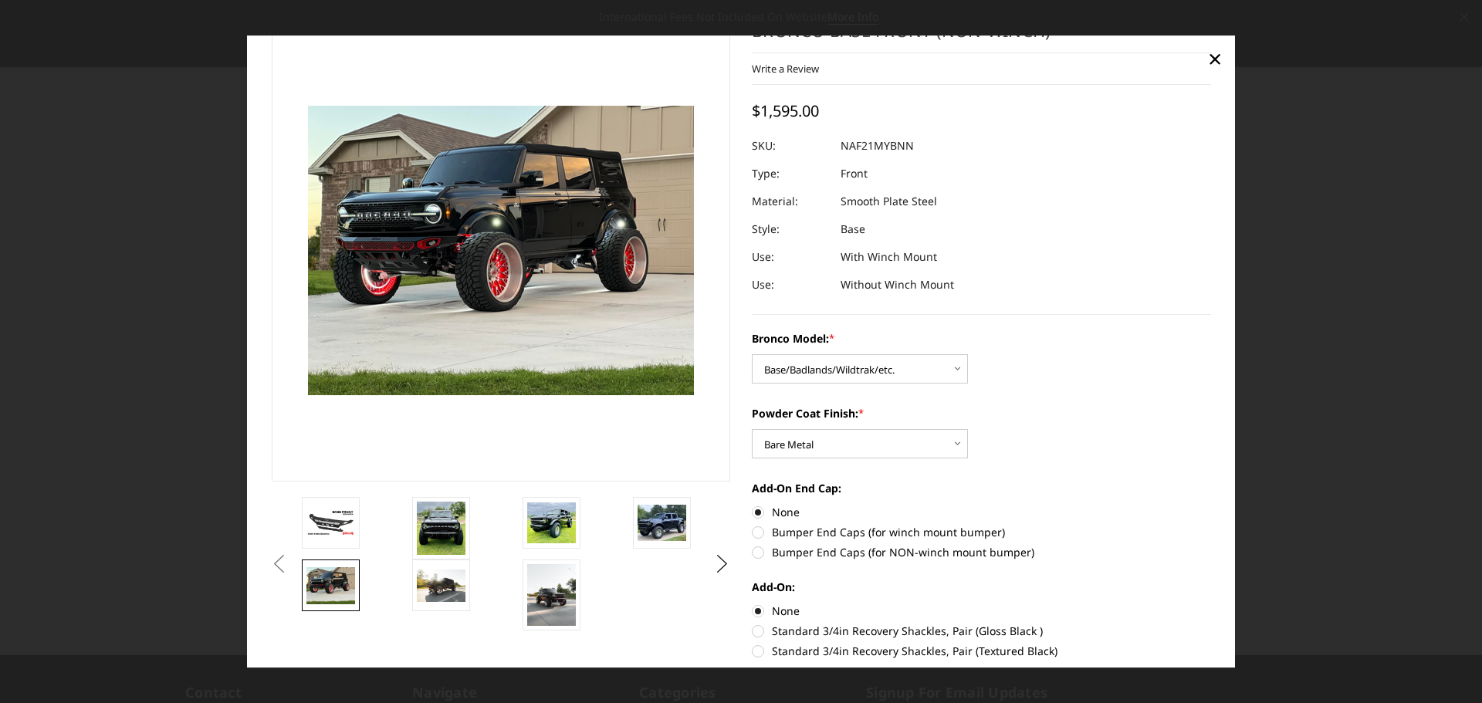
click at [393, 249] on img at bounding box center [623, 205] width 988 height 741
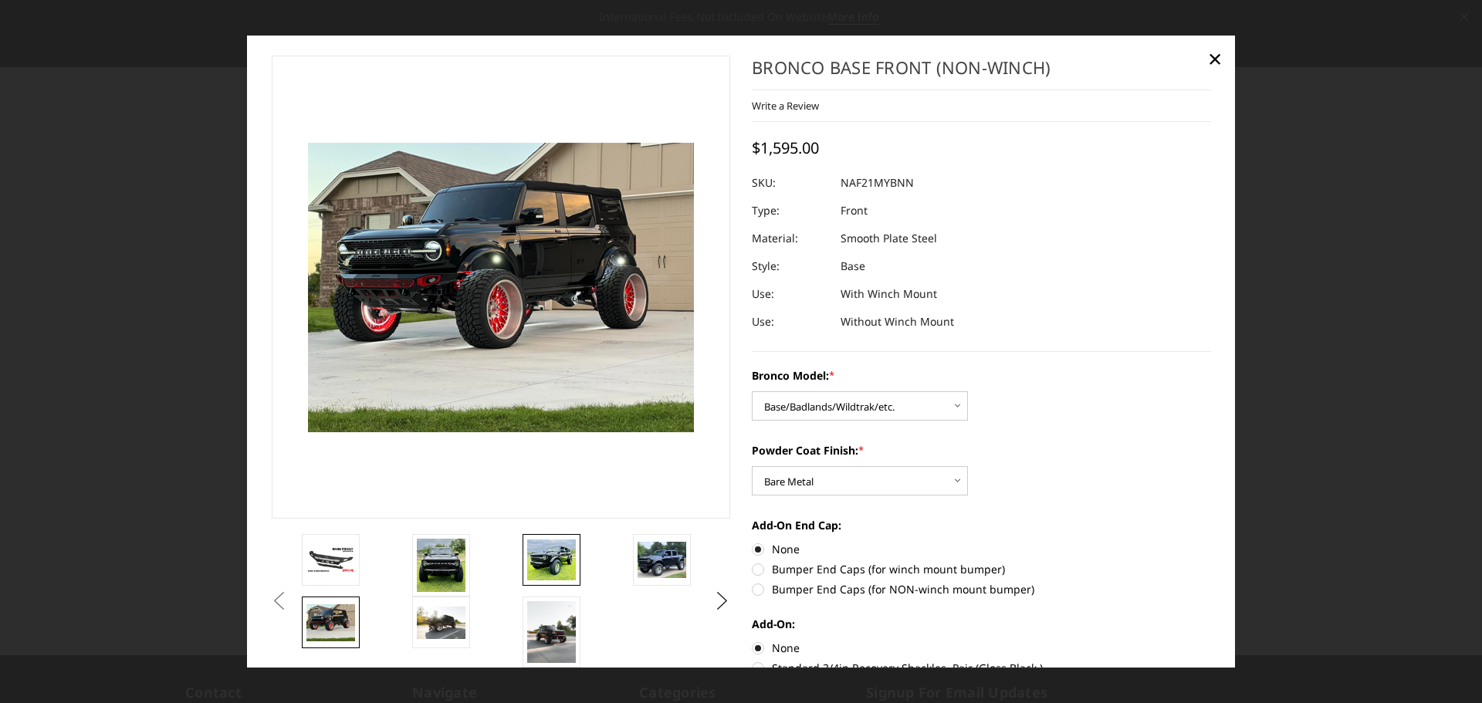
scroll to position [0, 0]
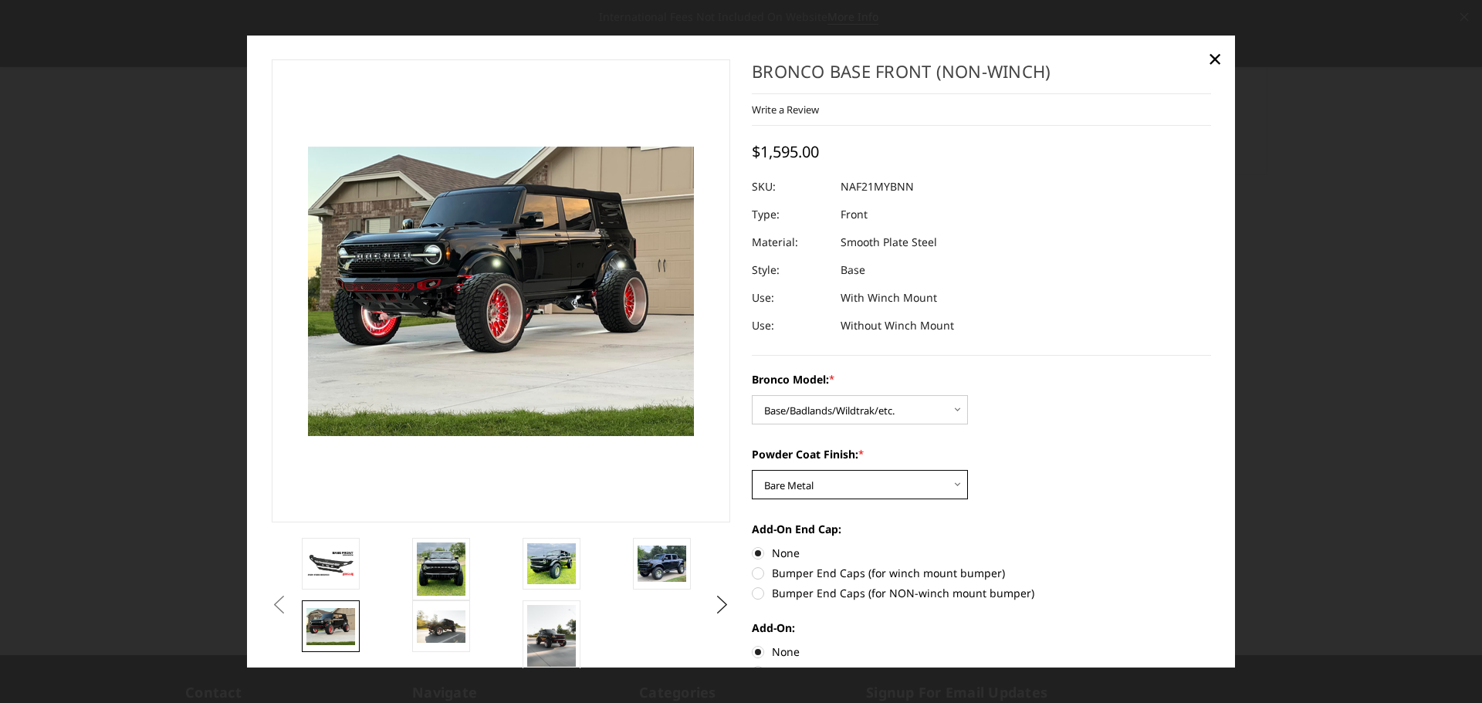
click at [949, 480] on select "Choose Options Bare Metal Textured Black Powder Coat" at bounding box center [860, 484] width 216 height 29
click at [1007, 523] on label "Add-On End Cap:" at bounding box center [981, 529] width 459 height 16
click at [554, 559] on img at bounding box center [551, 565] width 49 height 42
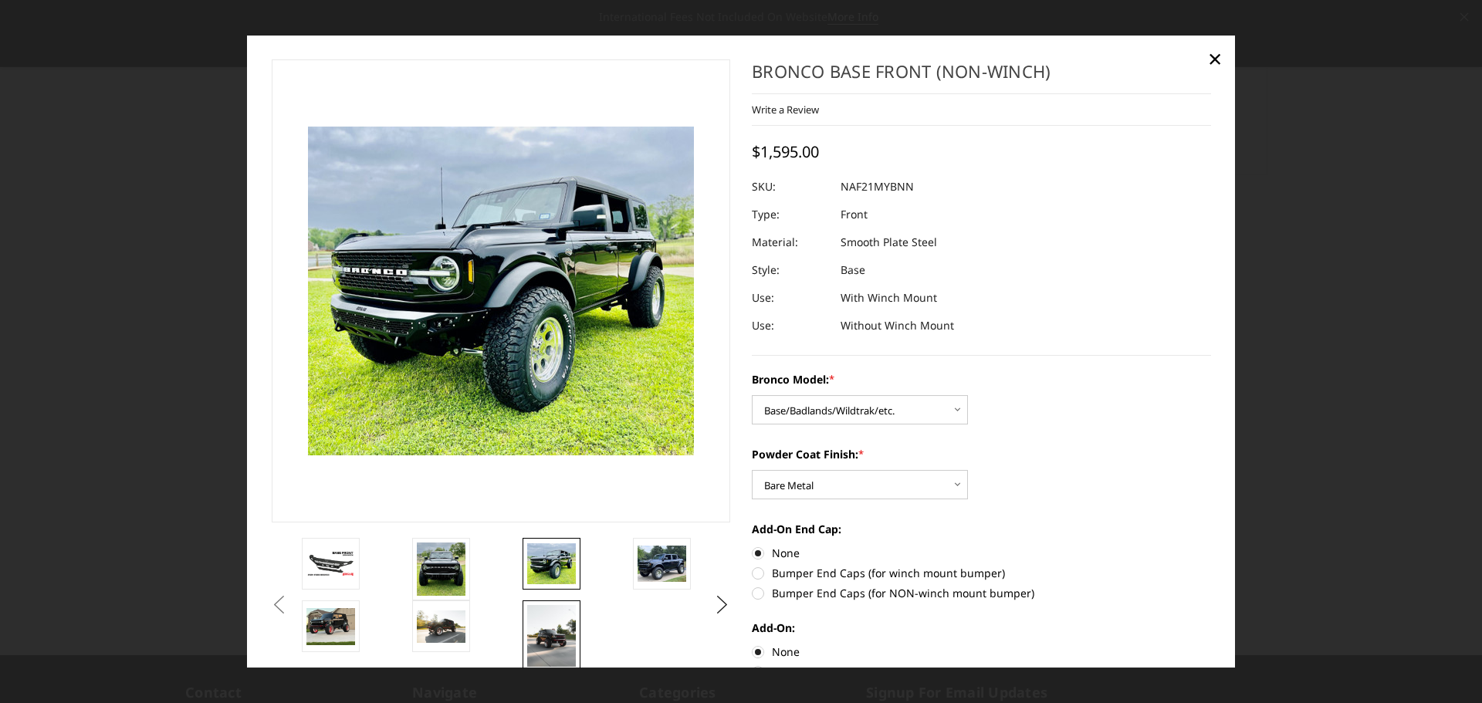
click at [564, 627] on img at bounding box center [551, 636] width 49 height 62
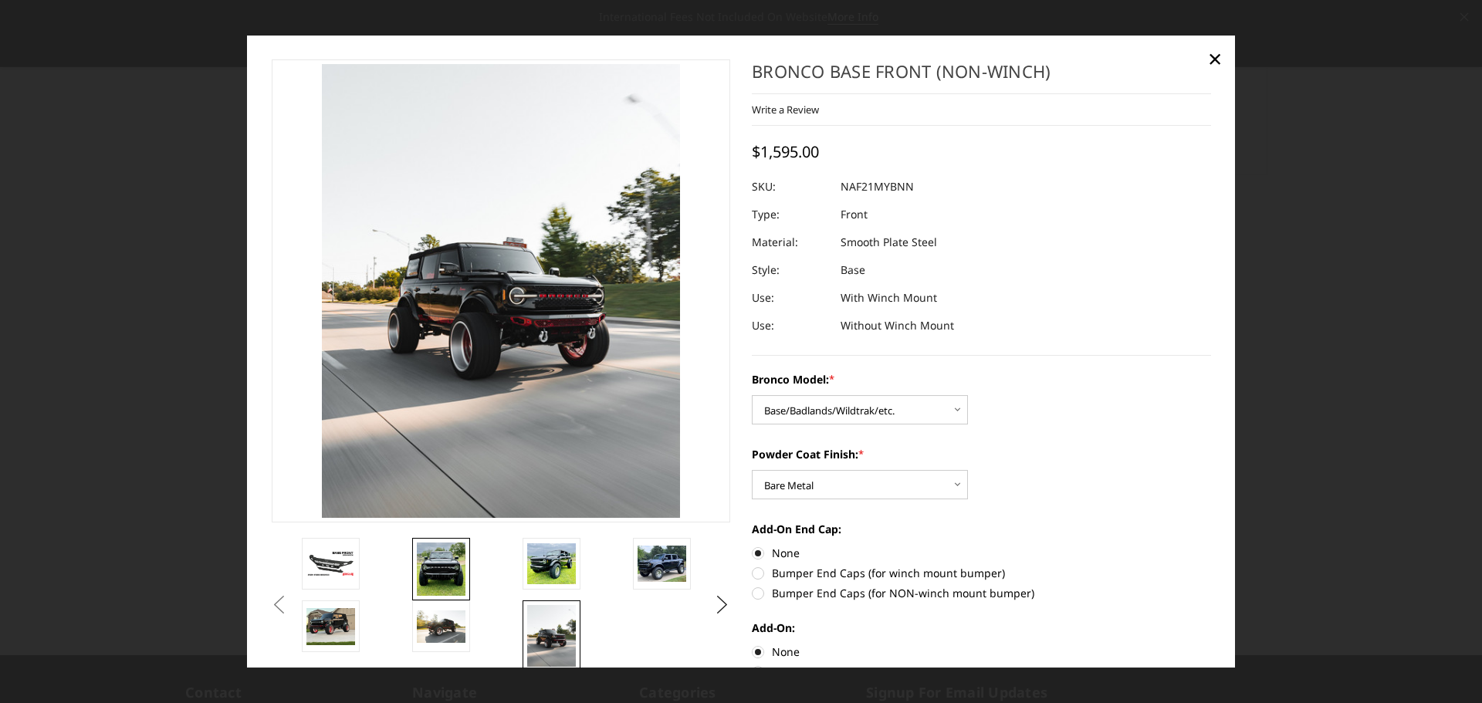
click at [453, 565] on img at bounding box center [441, 569] width 49 height 53
